Goal: Information Seeking & Learning: Learn about a topic

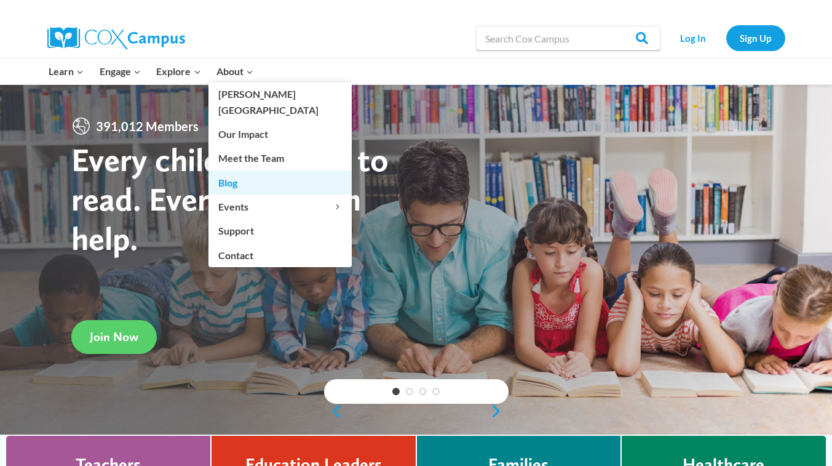
click at [247, 170] on link "Blog" at bounding box center [279, 181] width 143 height 23
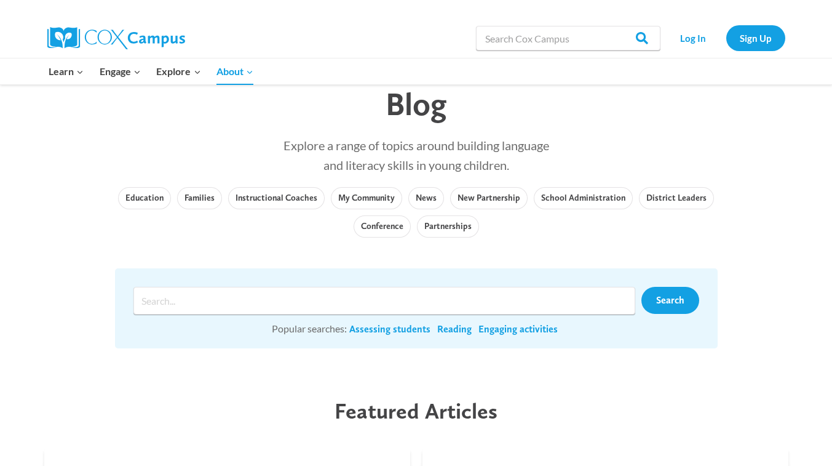
scroll to position [48, 0]
click at [429, 203] on link "News" at bounding box center [426, 199] width 36 height 22
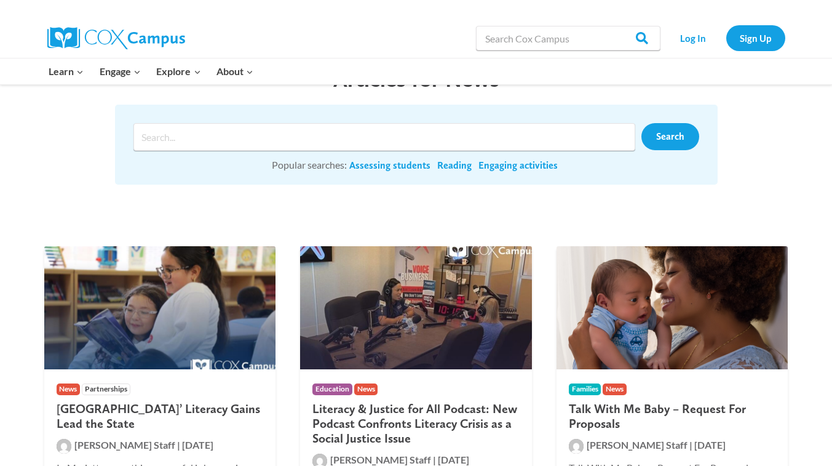
scroll to position [77, 0]
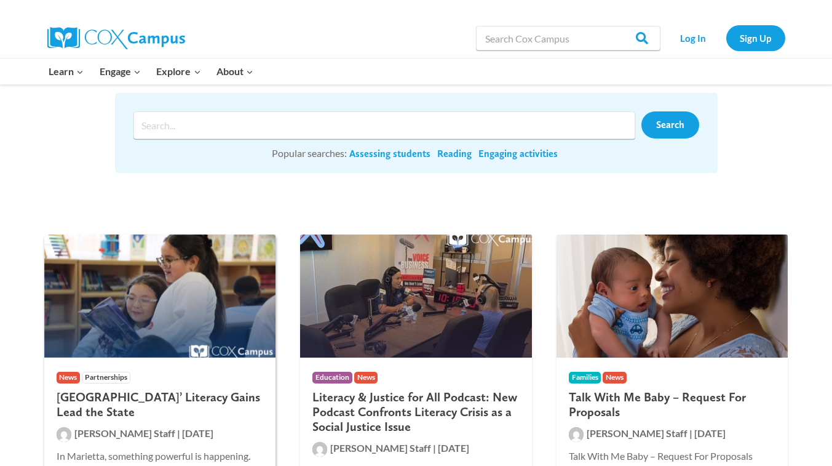
click at [273, 282] on img at bounding box center [160, 295] width 232 height 123
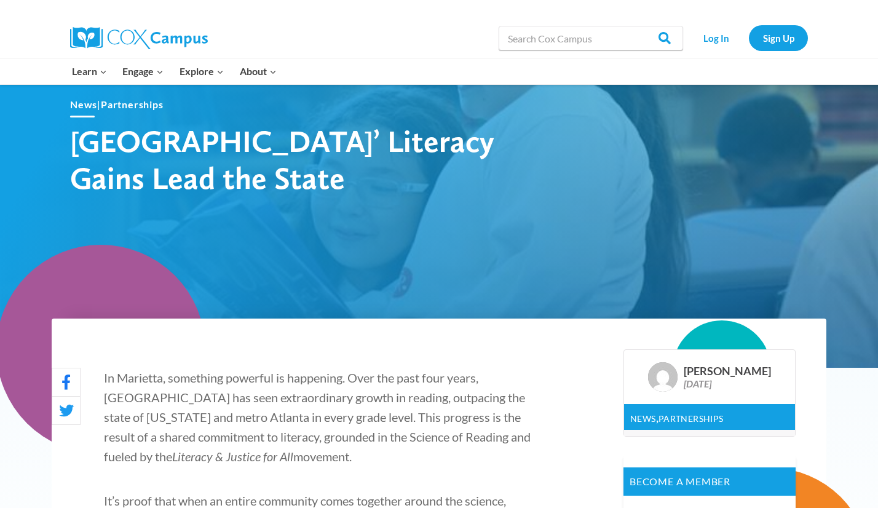
scroll to position [116, 0]
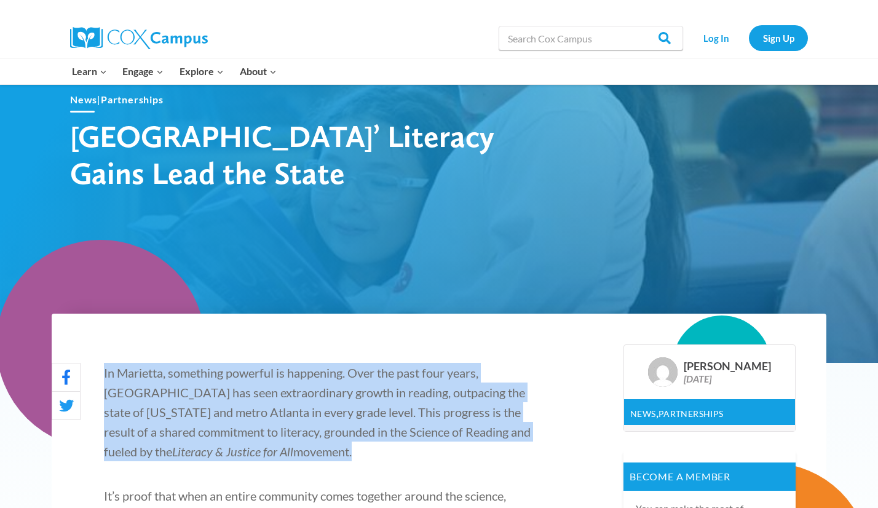
drag, startPoint x: 102, startPoint y: 369, endPoint x: 355, endPoint y: 445, distance: 264.6
copy p "In Marietta, something powerful is happening. Over the past four years, Mariett…"
